Goal: Information Seeking & Learning: Understand process/instructions

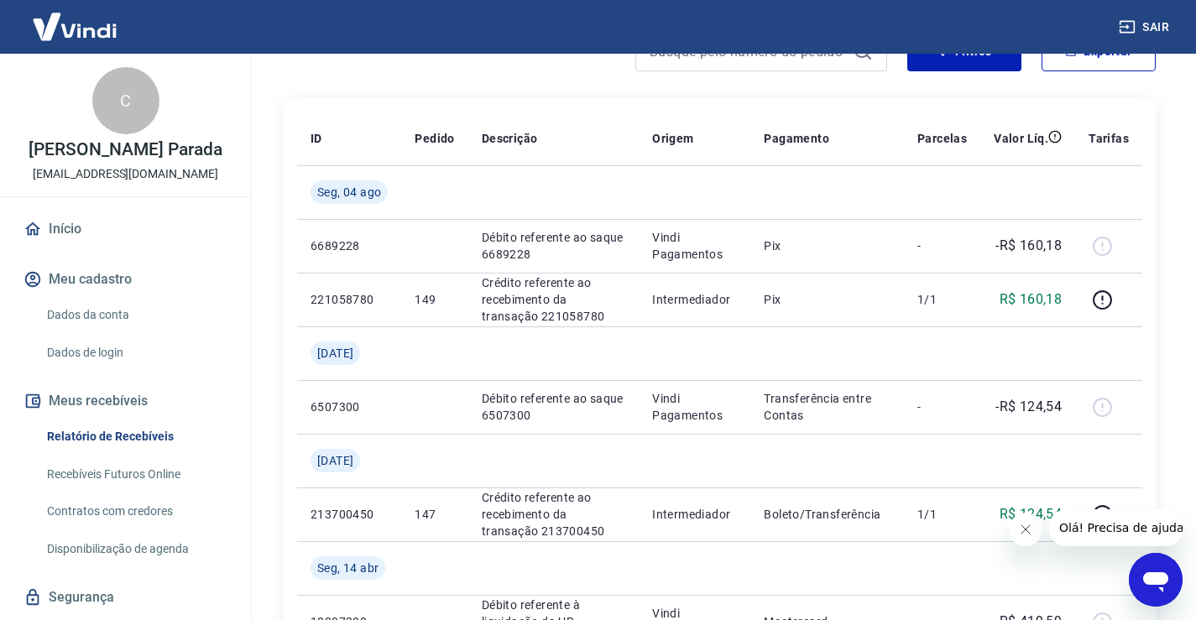
scroll to position [46, 0]
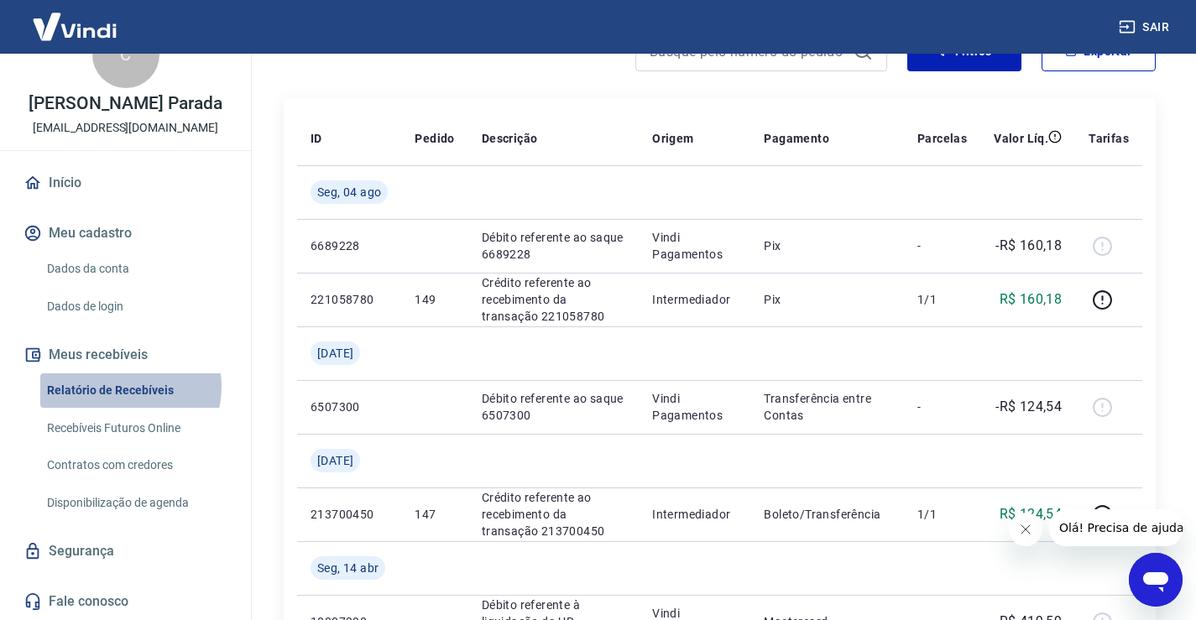
click at [125, 387] on link "Relatório de Recebíveis" at bounding box center [135, 390] width 190 height 34
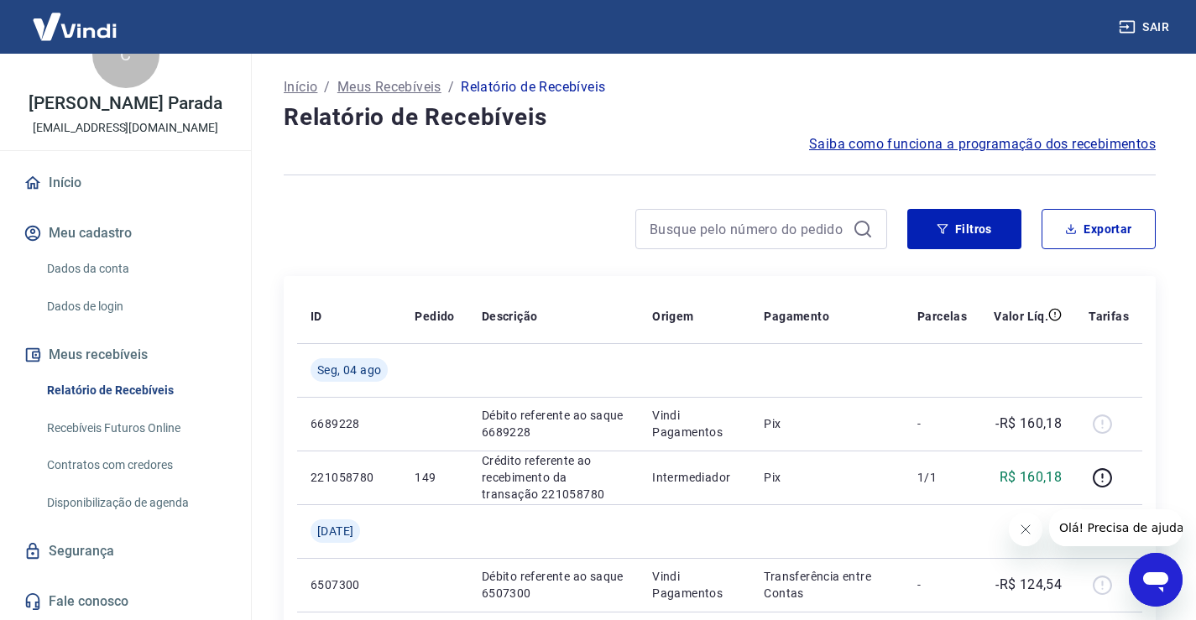
click at [900, 138] on span "Saiba como funciona a programação dos recebimentos" at bounding box center [982, 144] width 347 height 20
